Goal: Navigation & Orientation: Find specific page/section

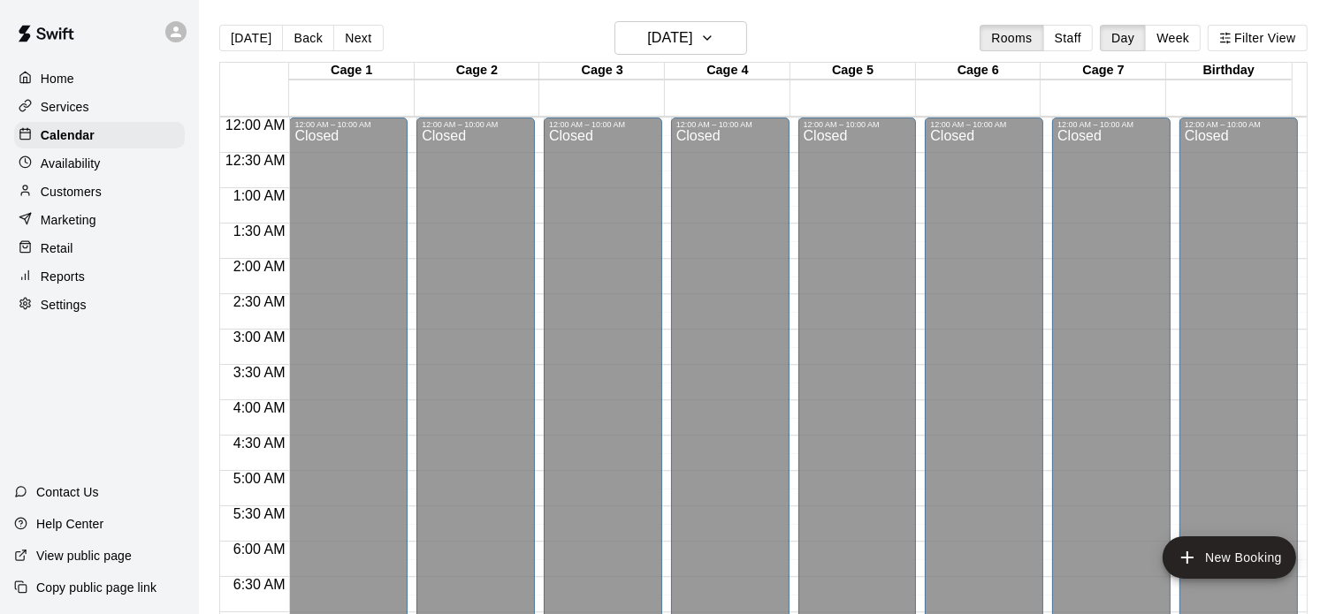
scroll to position [658, 0]
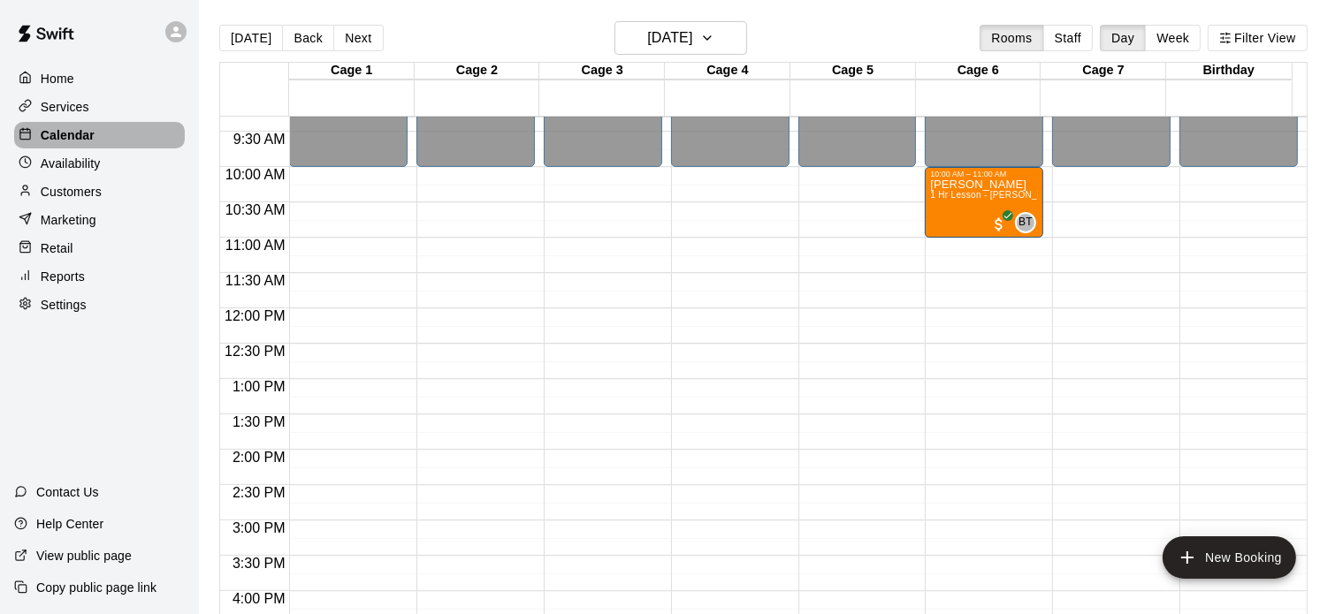
click at [88, 138] on p "Calendar" at bounding box center [68, 135] width 54 height 18
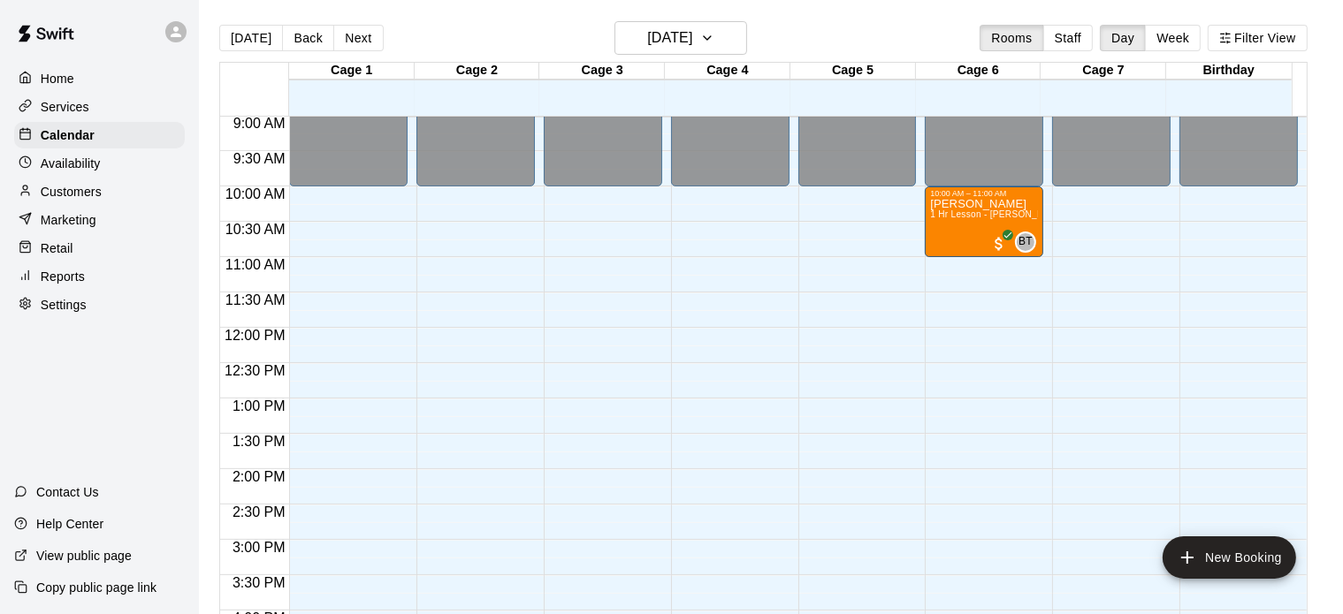
scroll to position [640, 0]
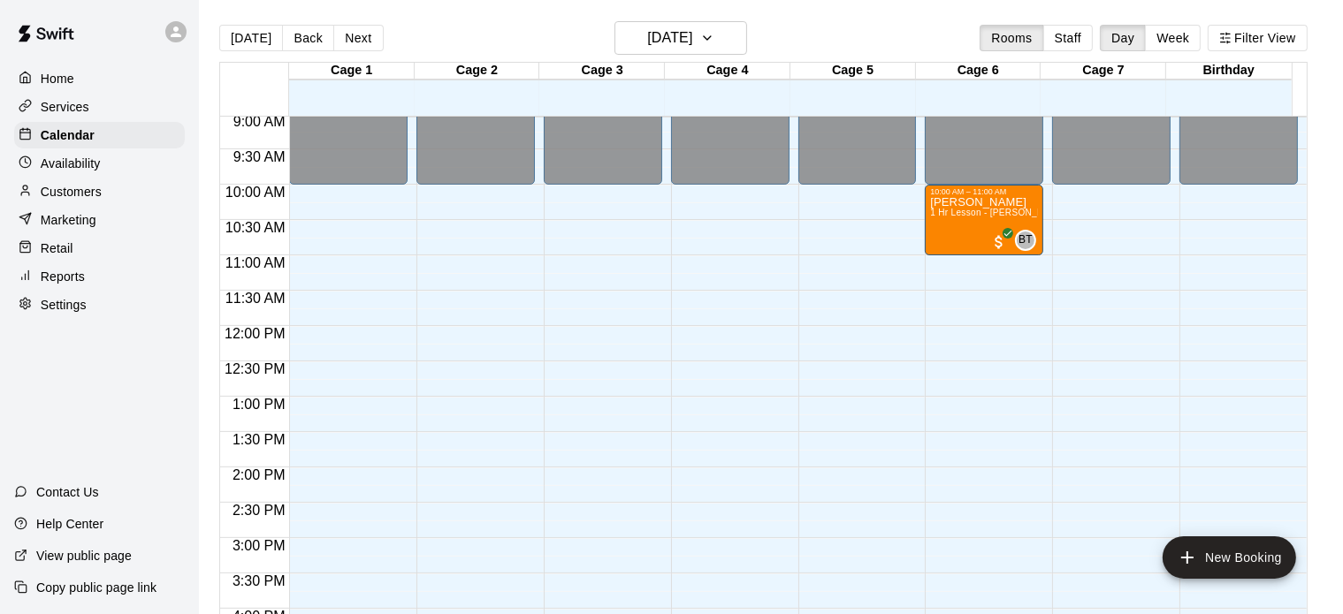
click at [75, 286] on p "Reports" at bounding box center [63, 277] width 44 height 18
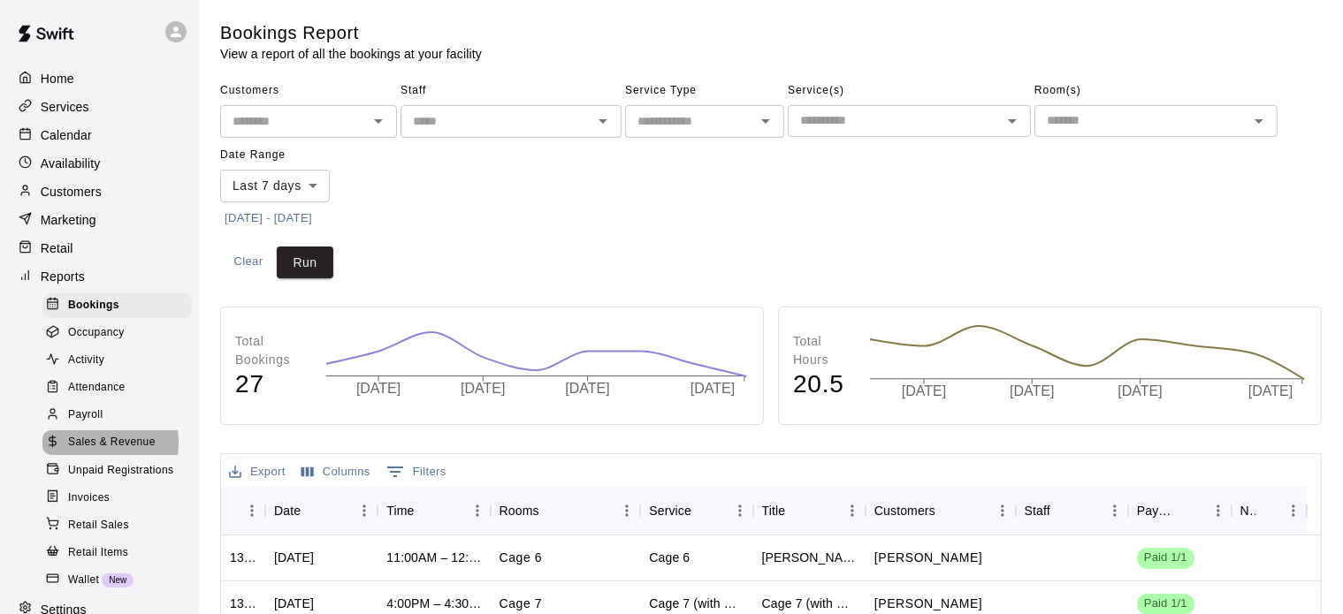
click at [87, 452] on span "Sales & Revenue" at bounding box center [112, 443] width 88 height 18
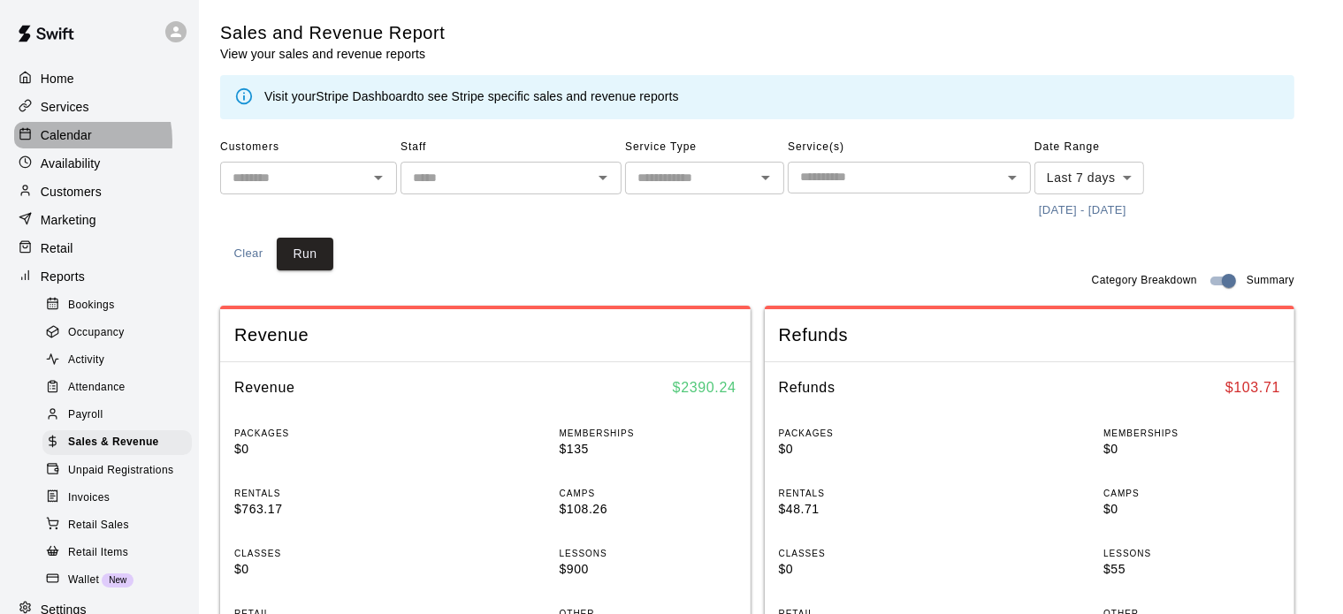
click at [71, 144] on p "Calendar" at bounding box center [66, 135] width 51 height 18
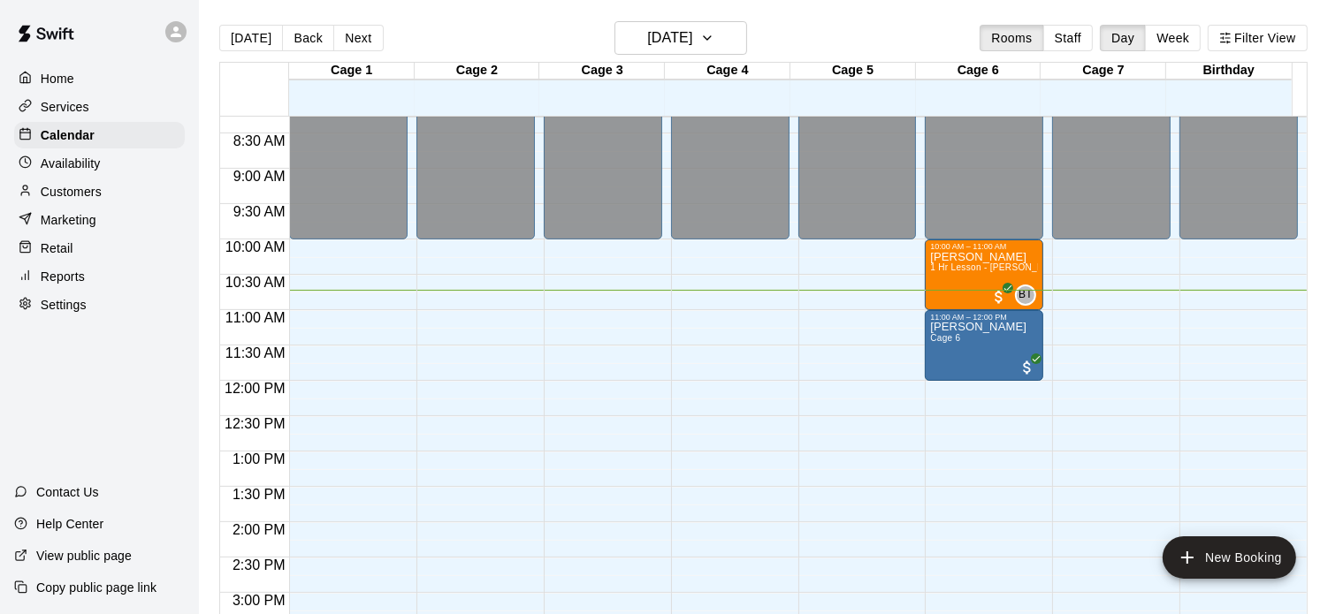
scroll to position [603, 0]
